Goal: Find specific page/section: Find specific page/section

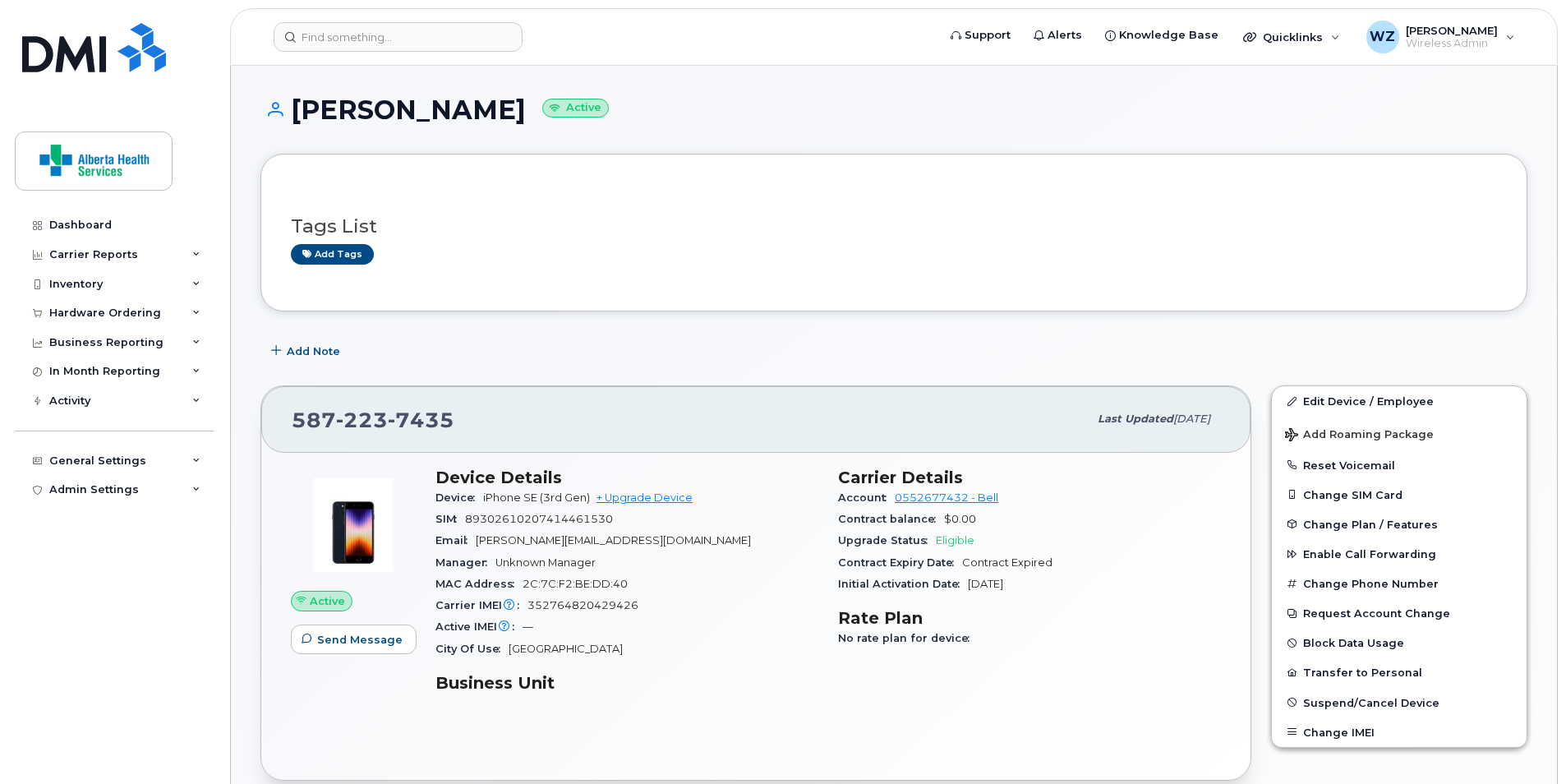
scroll to position [197, 0]
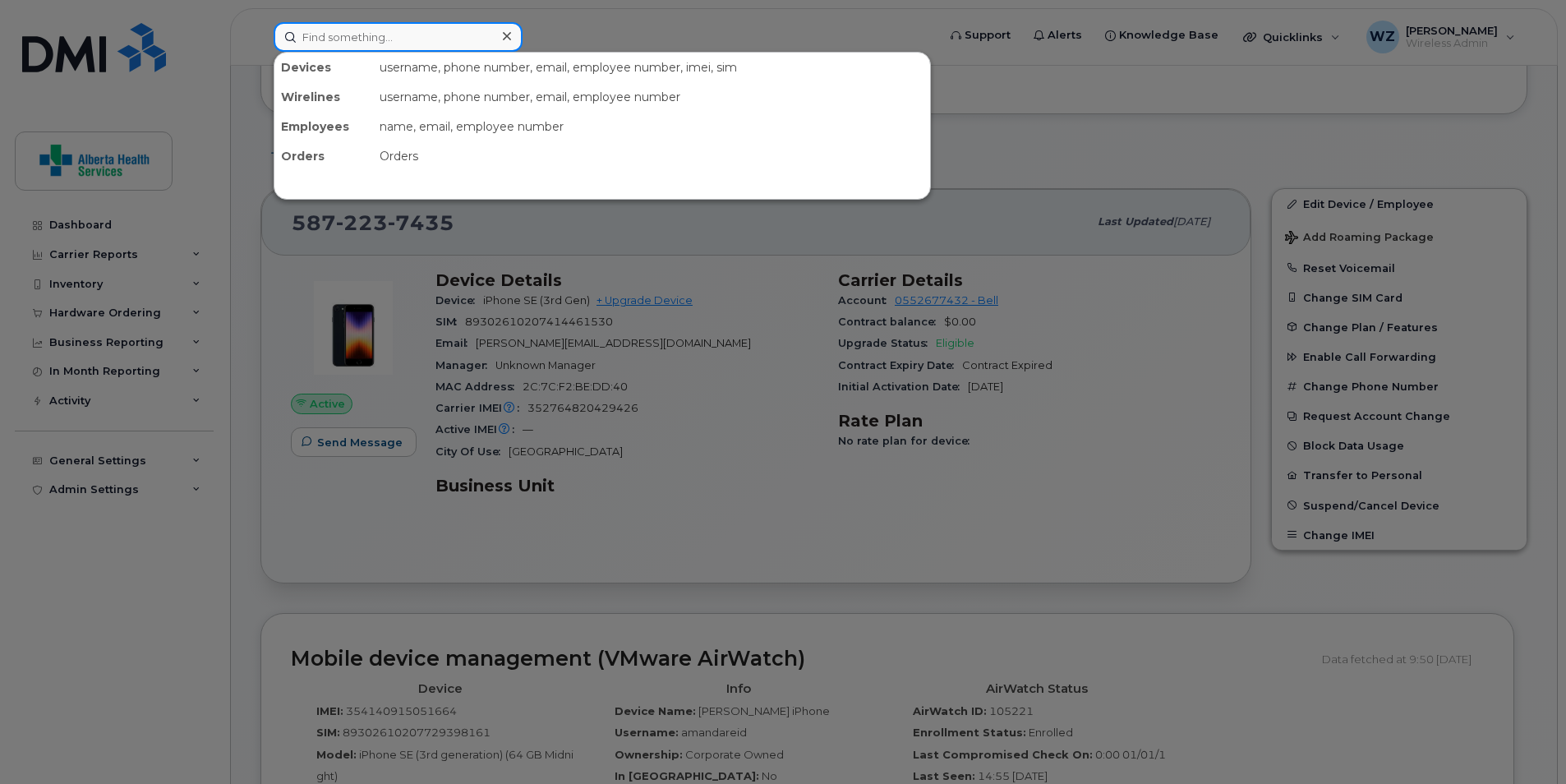
paste input "W56Q4QC3XN"
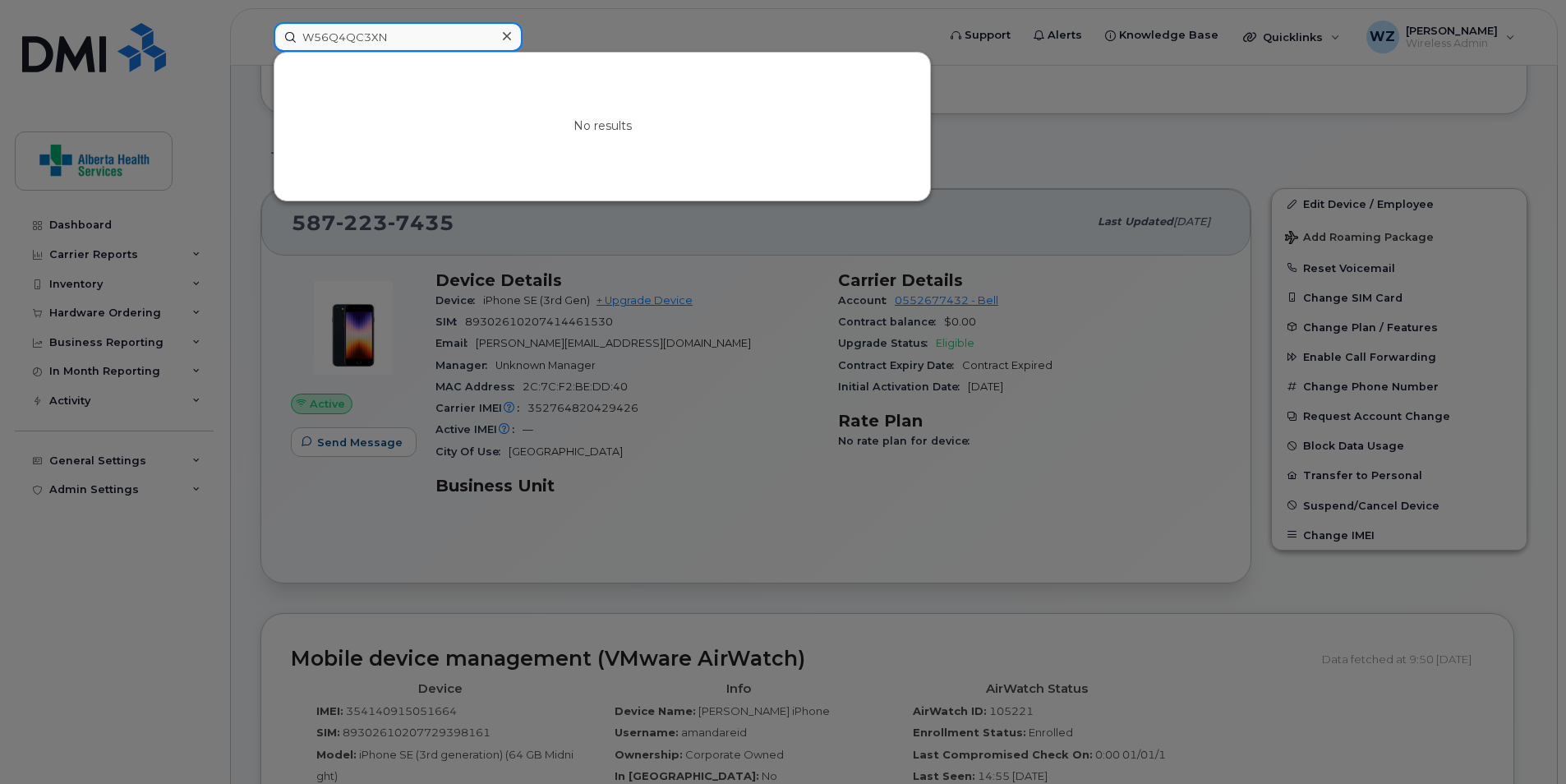
type input "W56Q4QC3XN"
click at [509, 38] on icon at bounding box center [507, 36] width 8 height 13
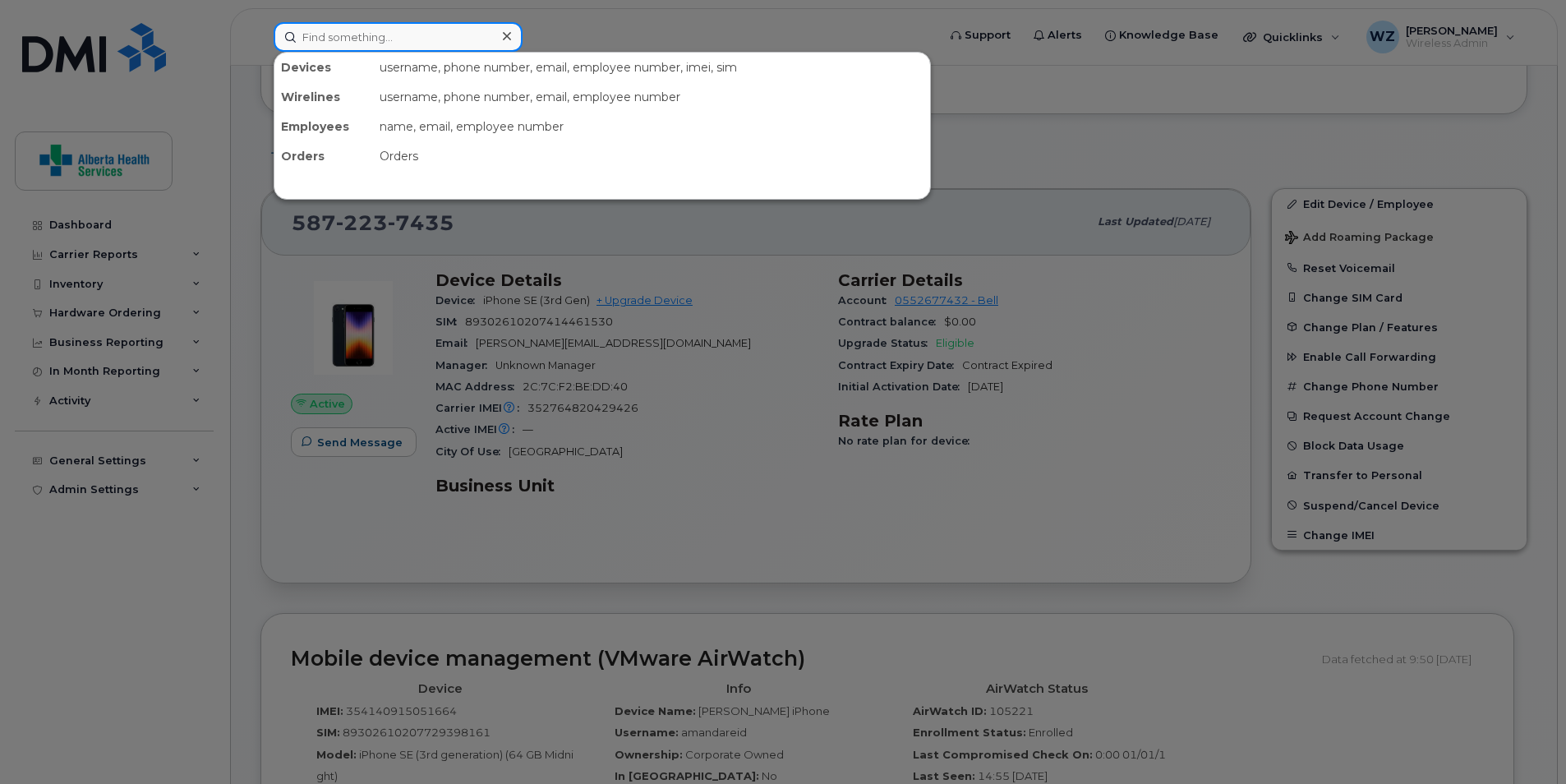
paste input "[PHONE_NUMBER]"
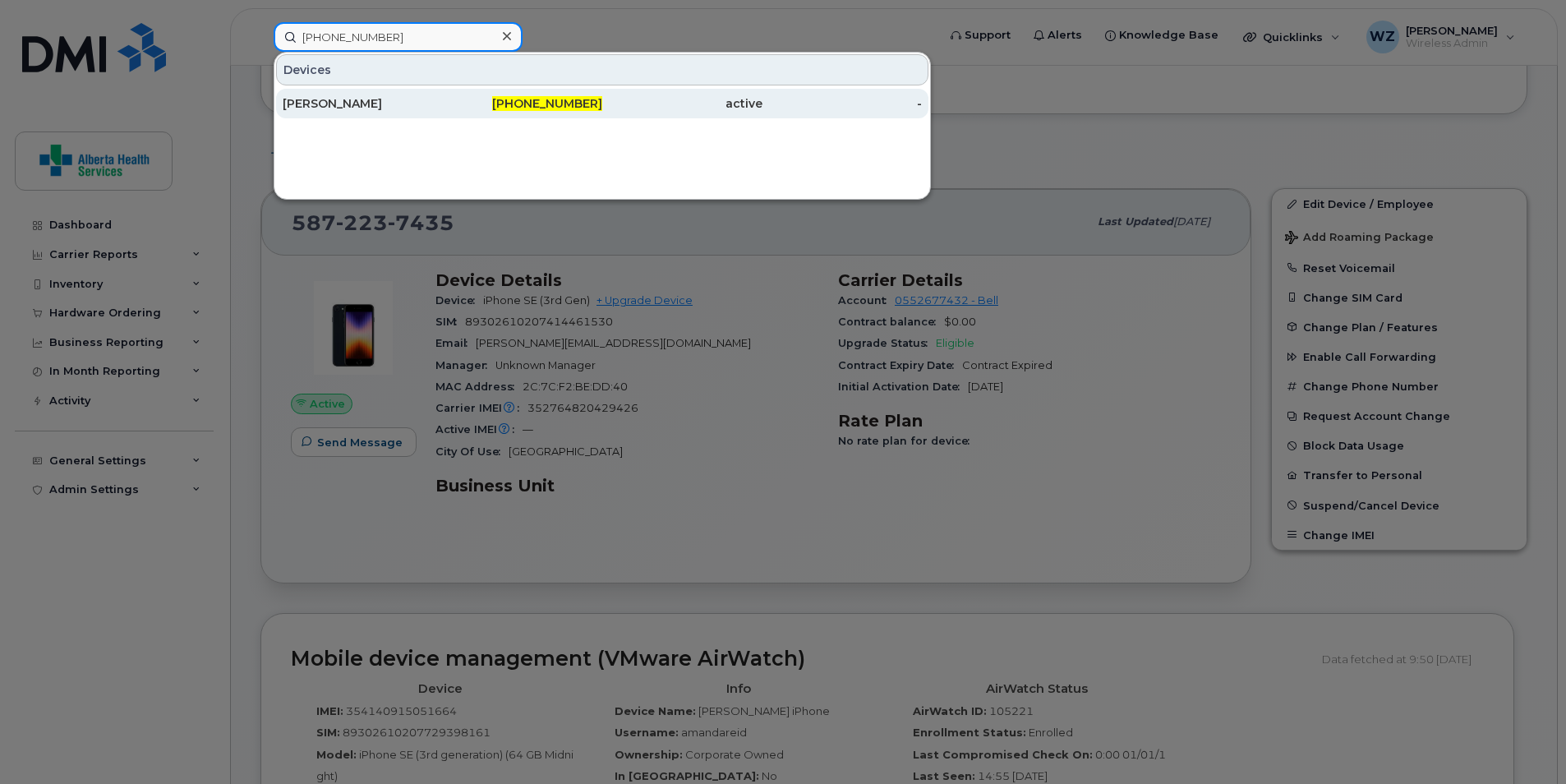
type input "[PHONE_NUMBER]"
click at [401, 101] on div "[PERSON_NAME]" at bounding box center [362, 104] width 160 height 17
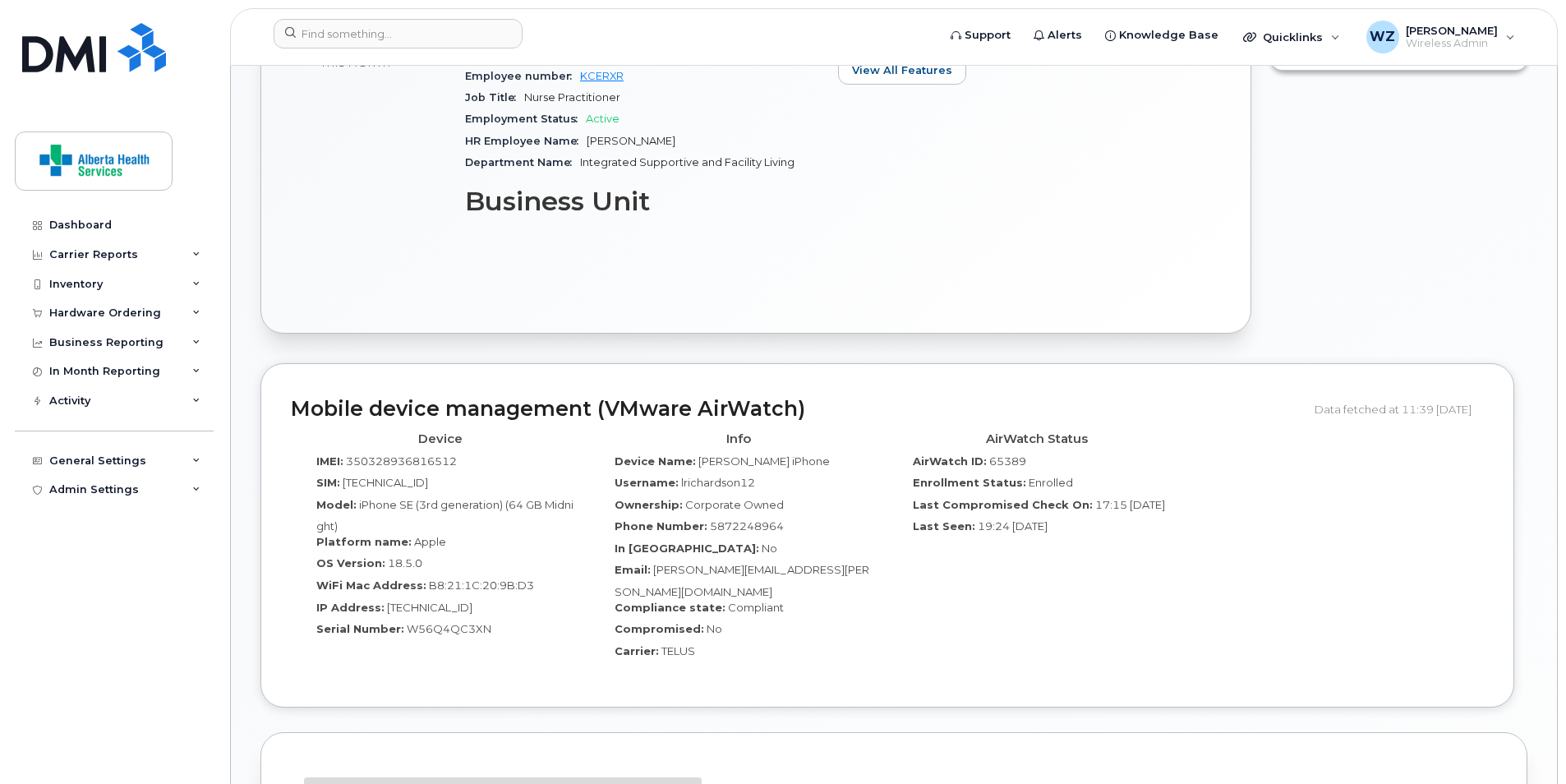
scroll to position [328, 0]
